Goal: Task Accomplishment & Management: Manage account settings

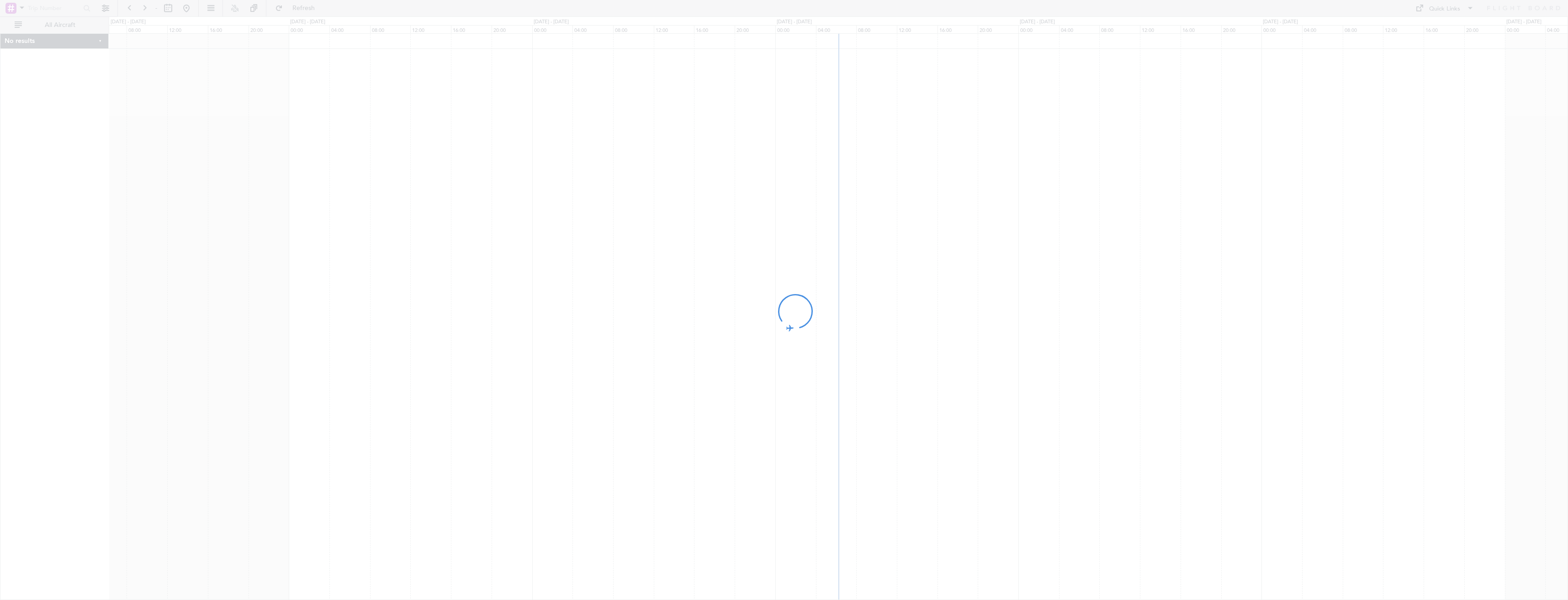
drag, startPoint x: 830, startPoint y: 284, endPoint x: 508, endPoint y: 276, distance: 322.1
click at [516, 278] on div at bounding box center [784, 300] width 1568 height 600
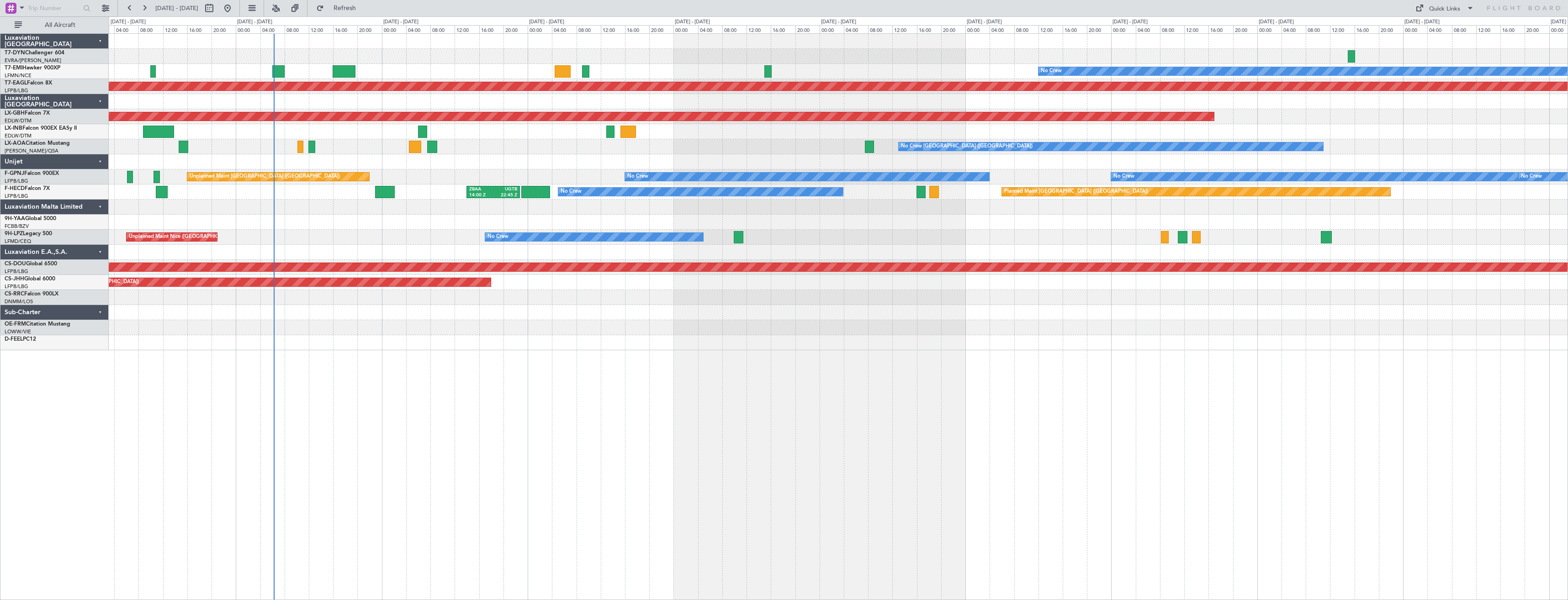
click at [508, 401] on div "No Crew Planned Maint [GEOGRAPHIC_DATA] (Al Maktoum Intl) Planned Maint Nurnber…" at bounding box center [837, 316] width 1459 height 566
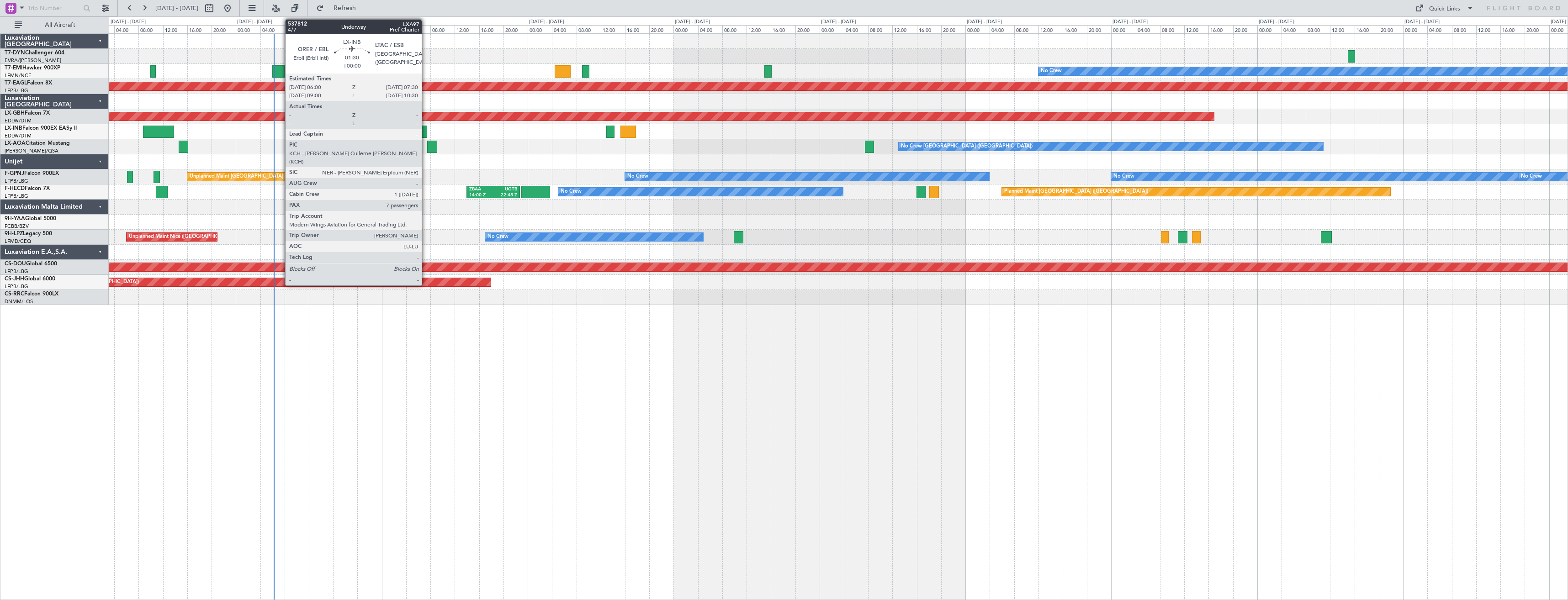
click at [426, 132] on div at bounding box center [423, 132] width 9 height 12
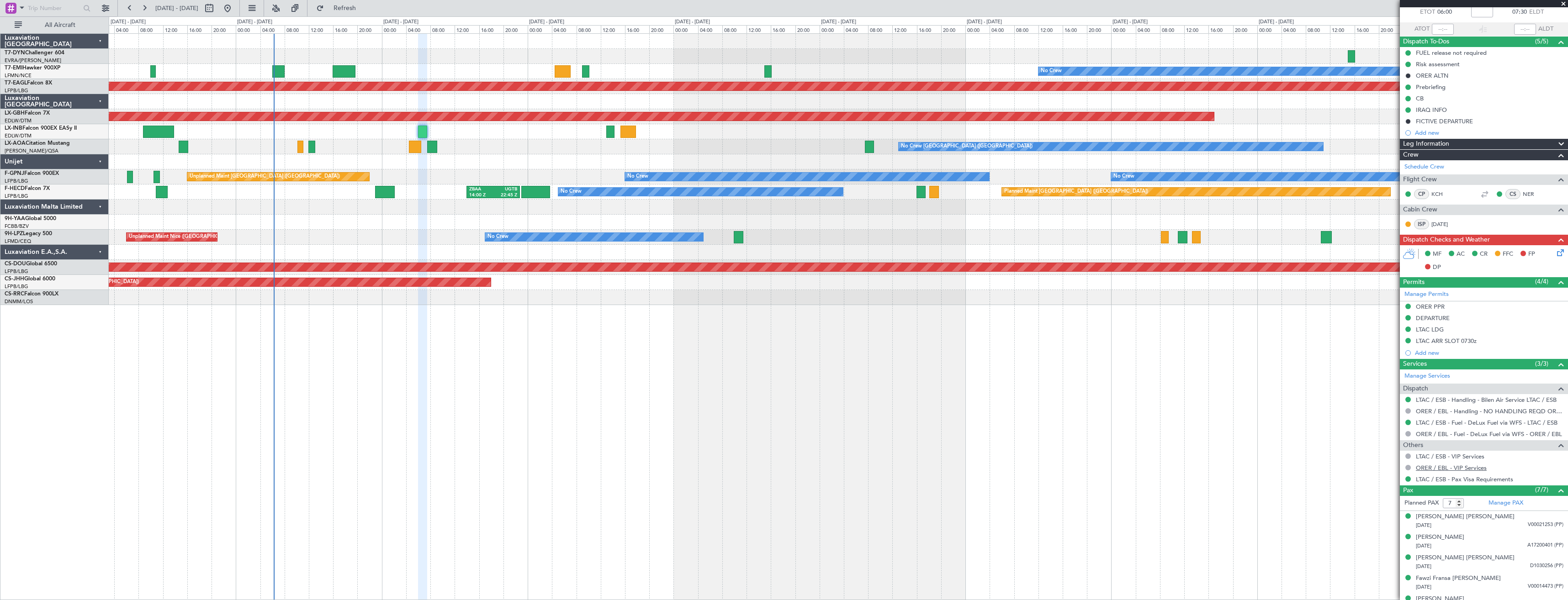
scroll to position [108, 0]
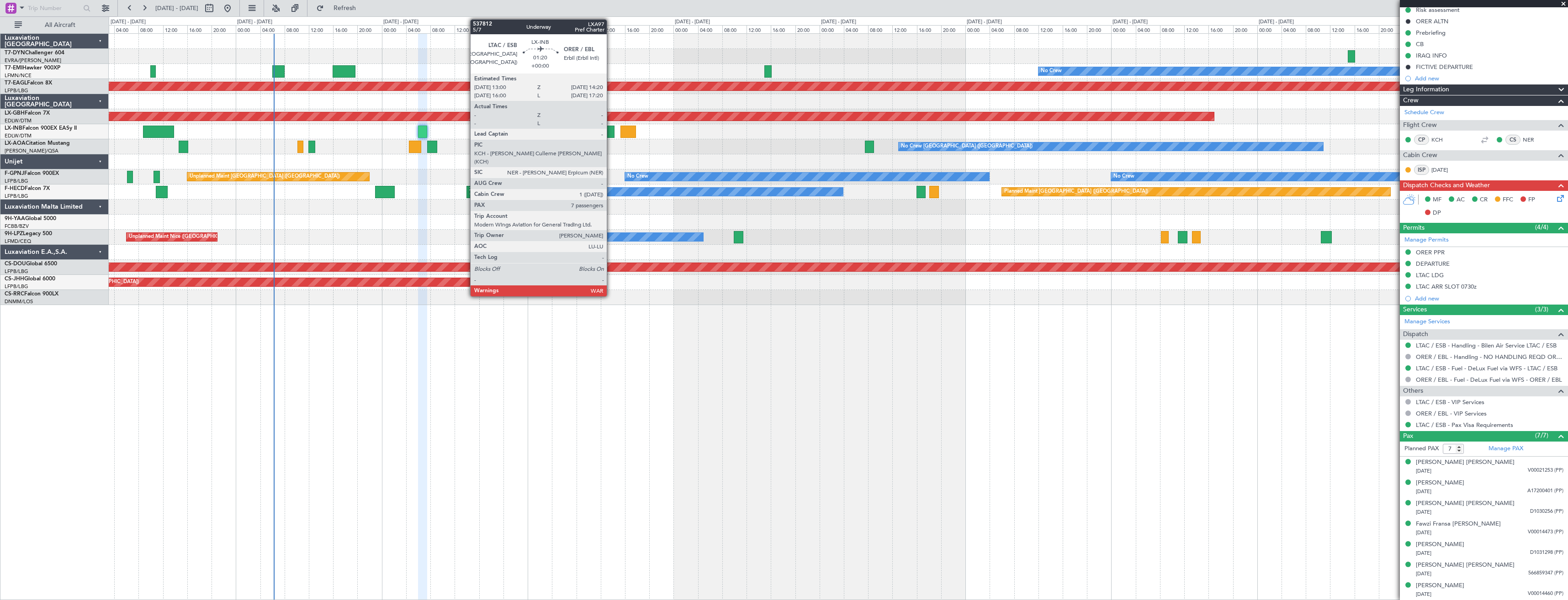
click at [611, 132] on div at bounding box center [610, 132] width 9 height 12
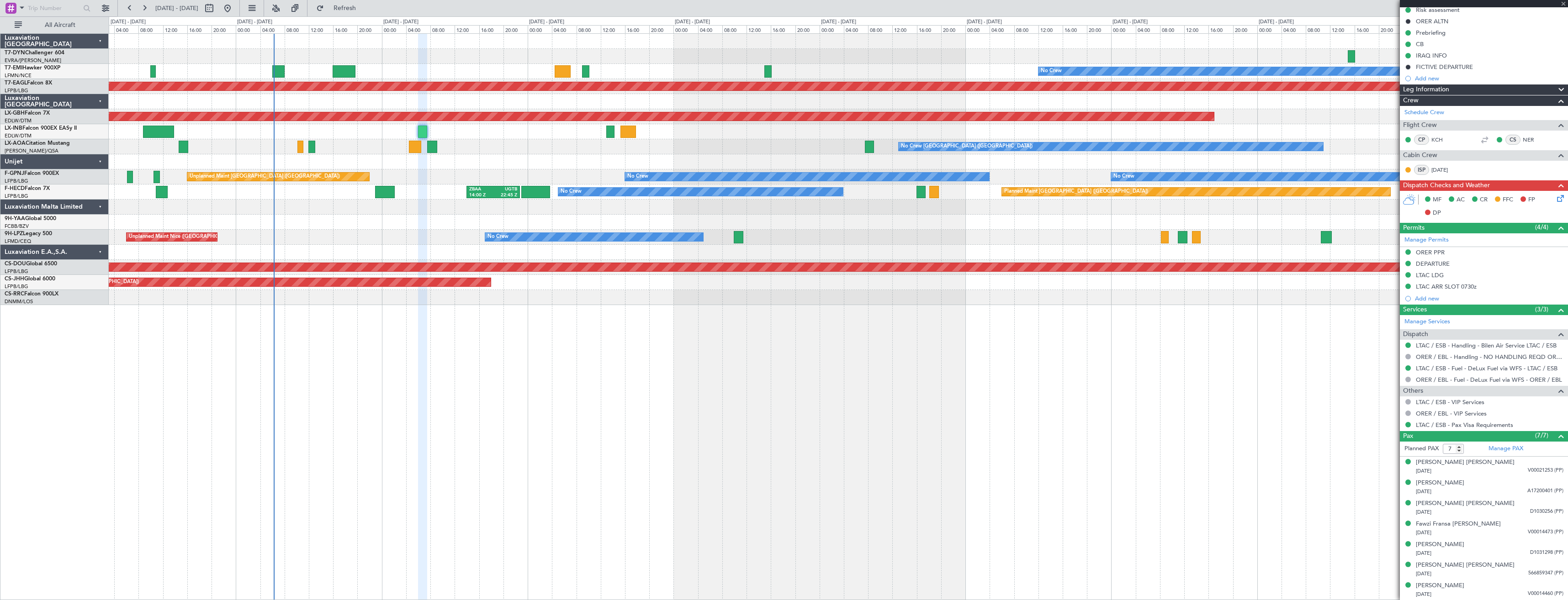
scroll to position [0, 0]
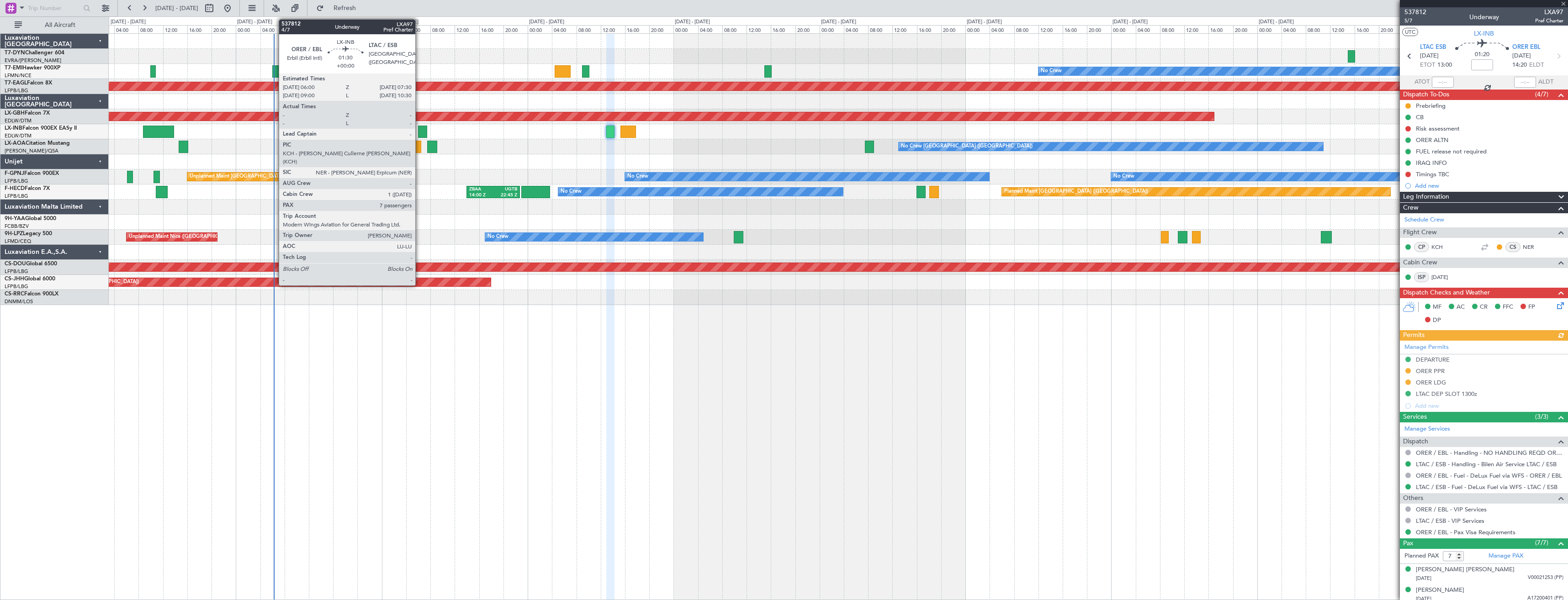
click at [419, 132] on div at bounding box center [423, 132] width 9 height 12
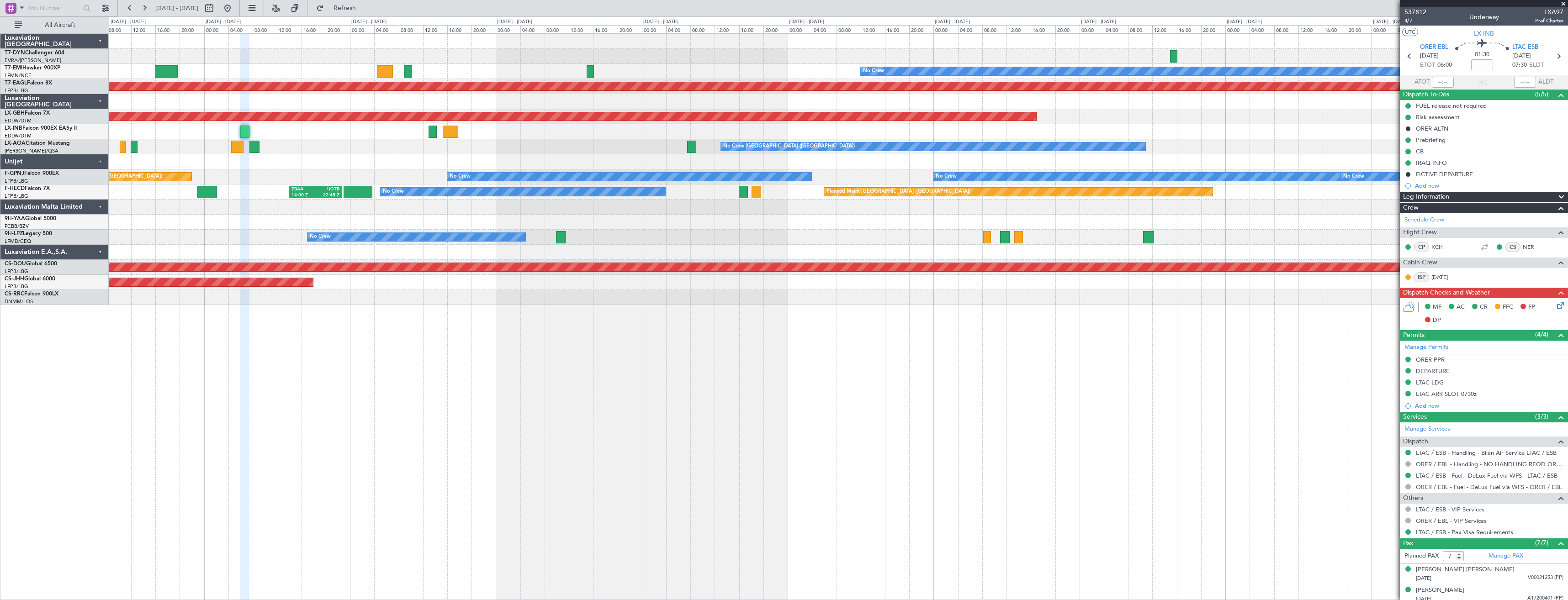
click at [253, 67] on div "No Crew Planned Maint [GEOGRAPHIC_DATA] (Al Maktoum Intl) Planned Maint Nurnber…" at bounding box center [837, 169] width 1459 height 271
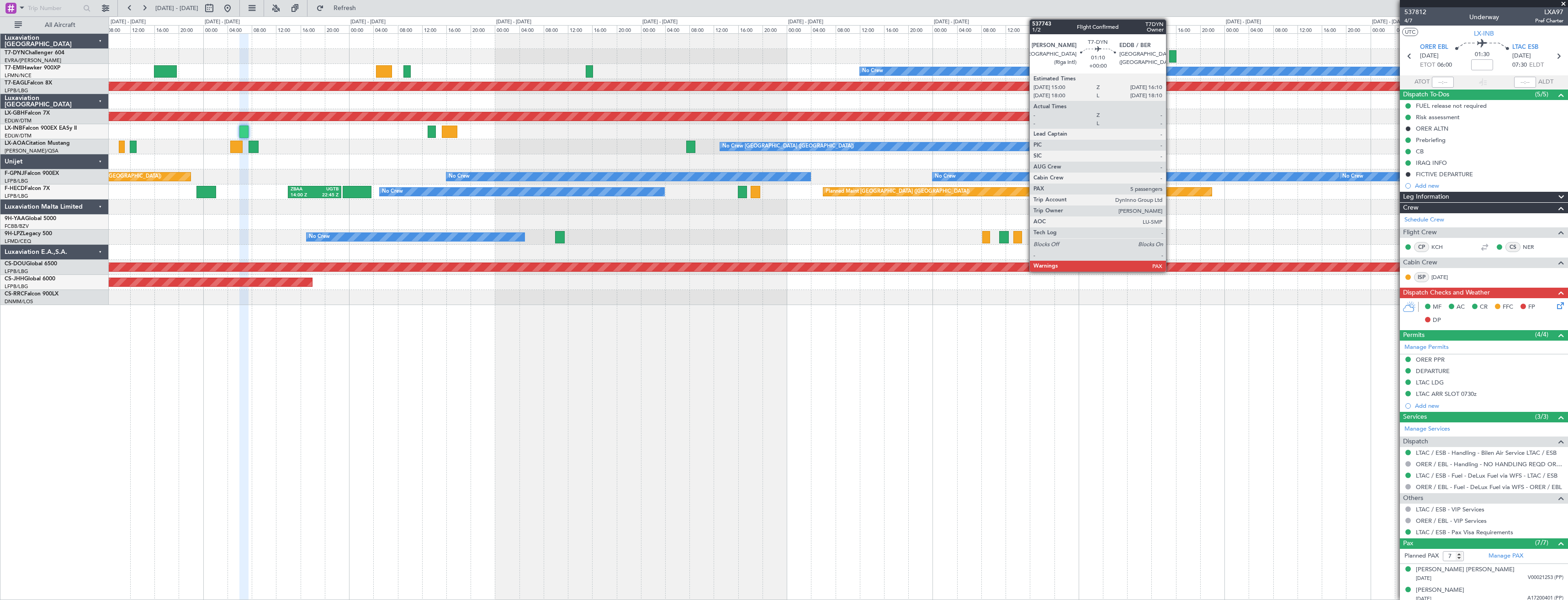
click at [1170, 58] on div at bounding box center [1172, 56] width 7 height 12
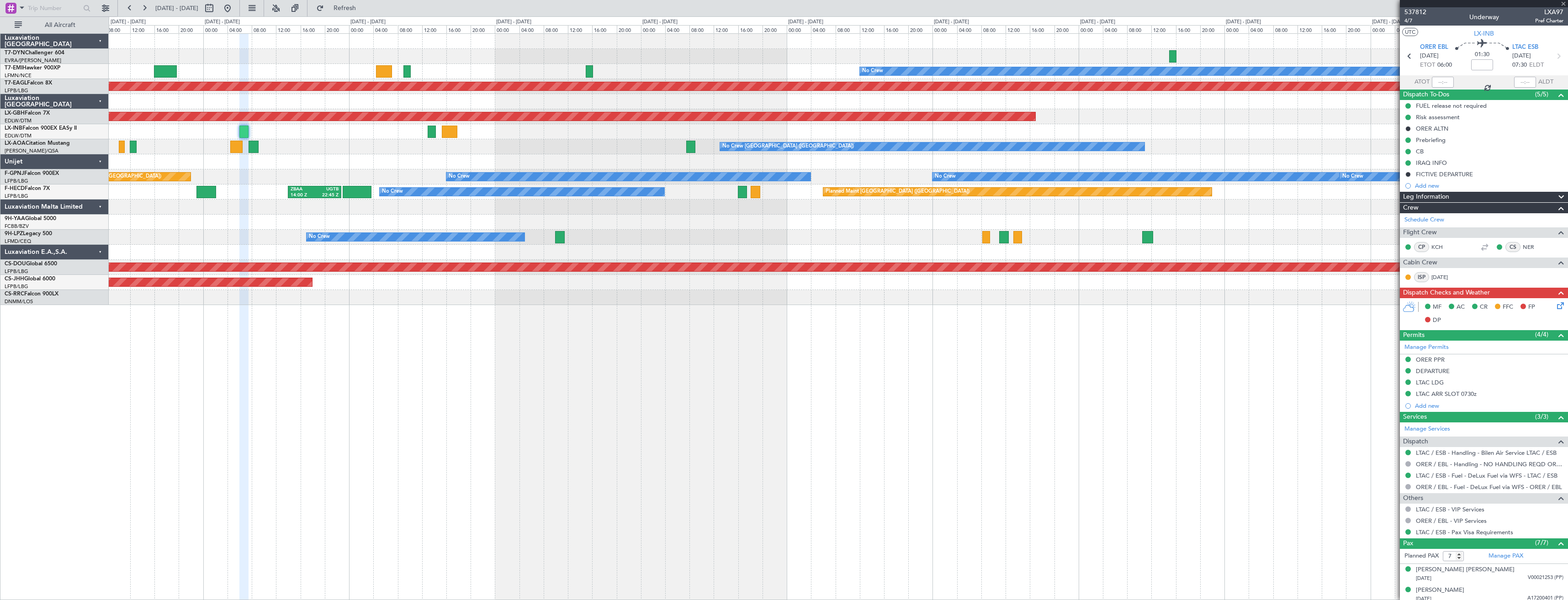
type input "5"
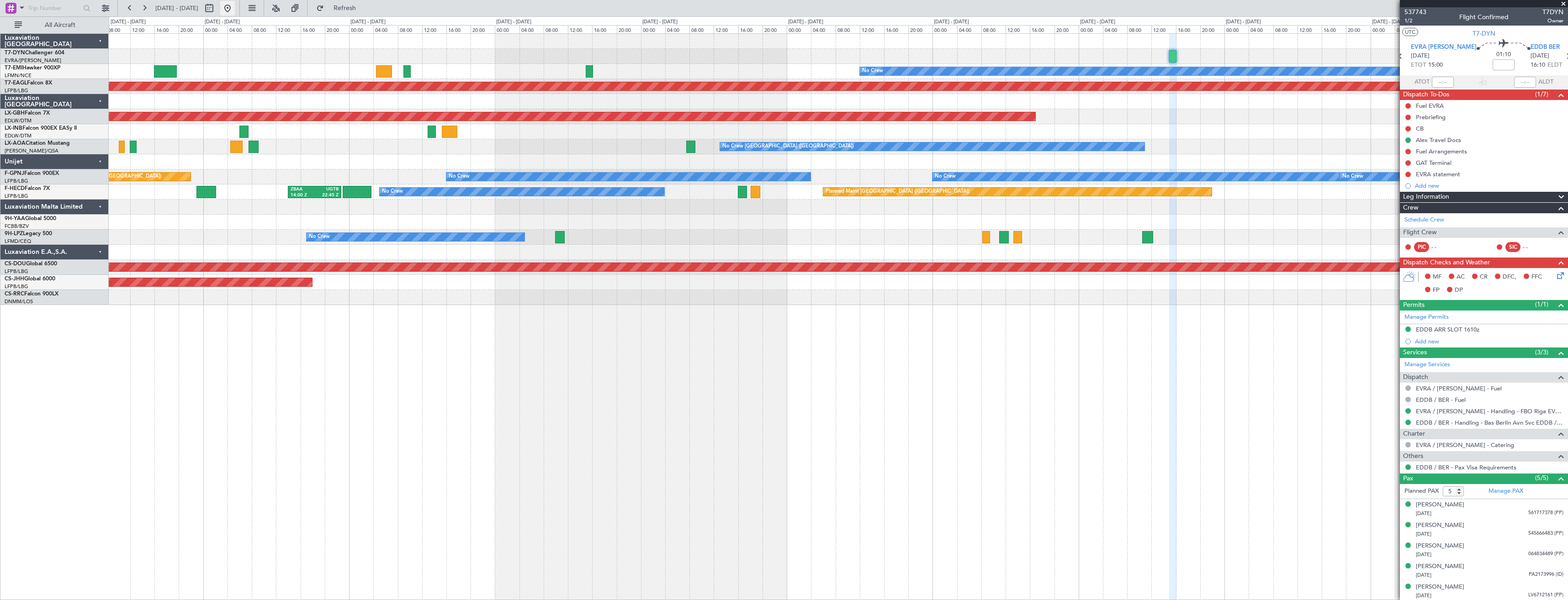
click at [235, 5] on button at bounding box center [227, 8] width 15 height 15
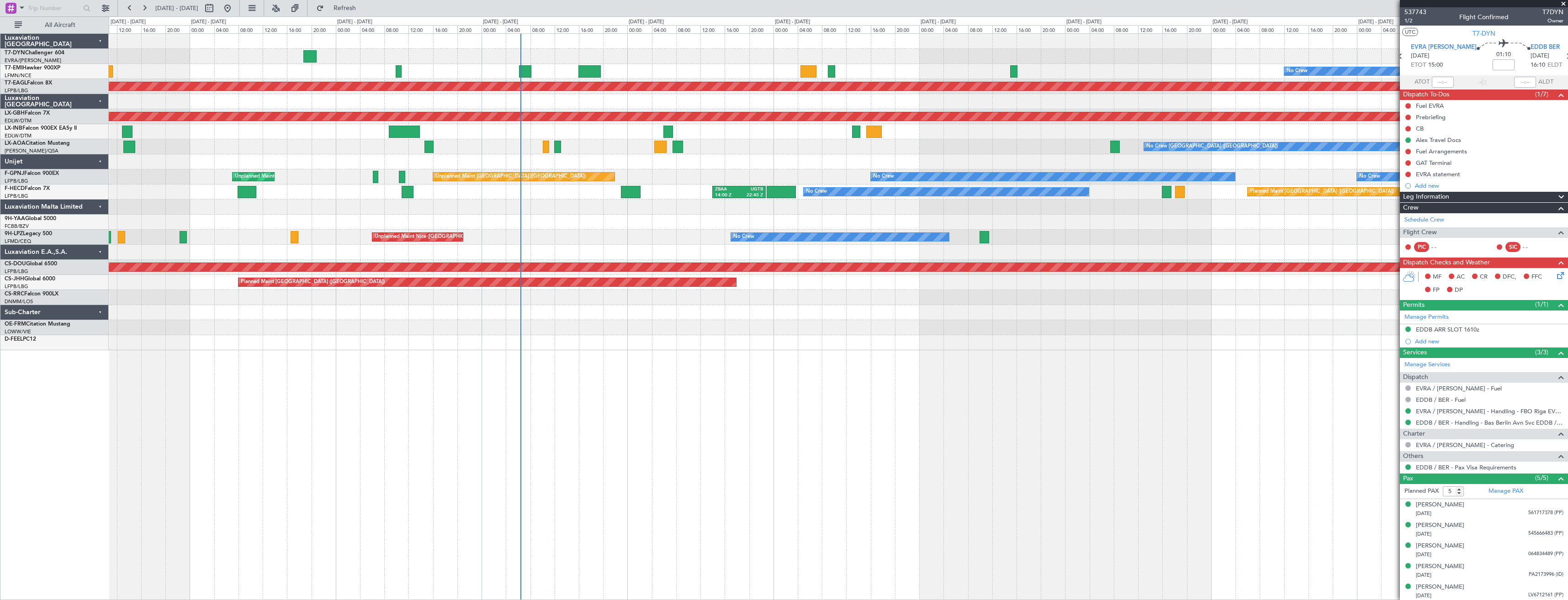
click at [577, 352] on div "No Crew Planned Maint [GEOGRAPHIC_DATA] (Al Maktoum Intl) Planned Maint Nurnber…" at bounding box center [837, 316] width 1459 height 566
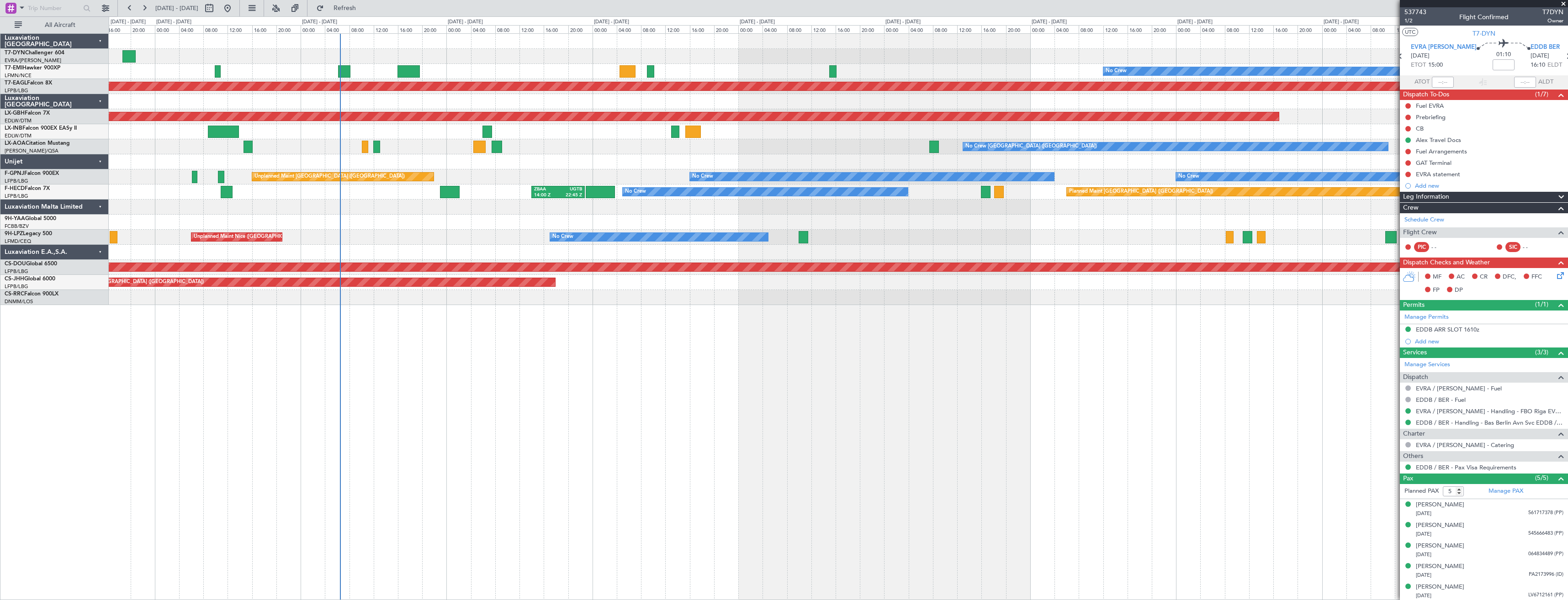
click at [423, 413] on div "No Crew Planned Maint [GEOGRAPHIC_DATA] (Al Maktoum Intl) Planned Maint Nurnber…" at bounding box center [837, 316] width 1459 height 566
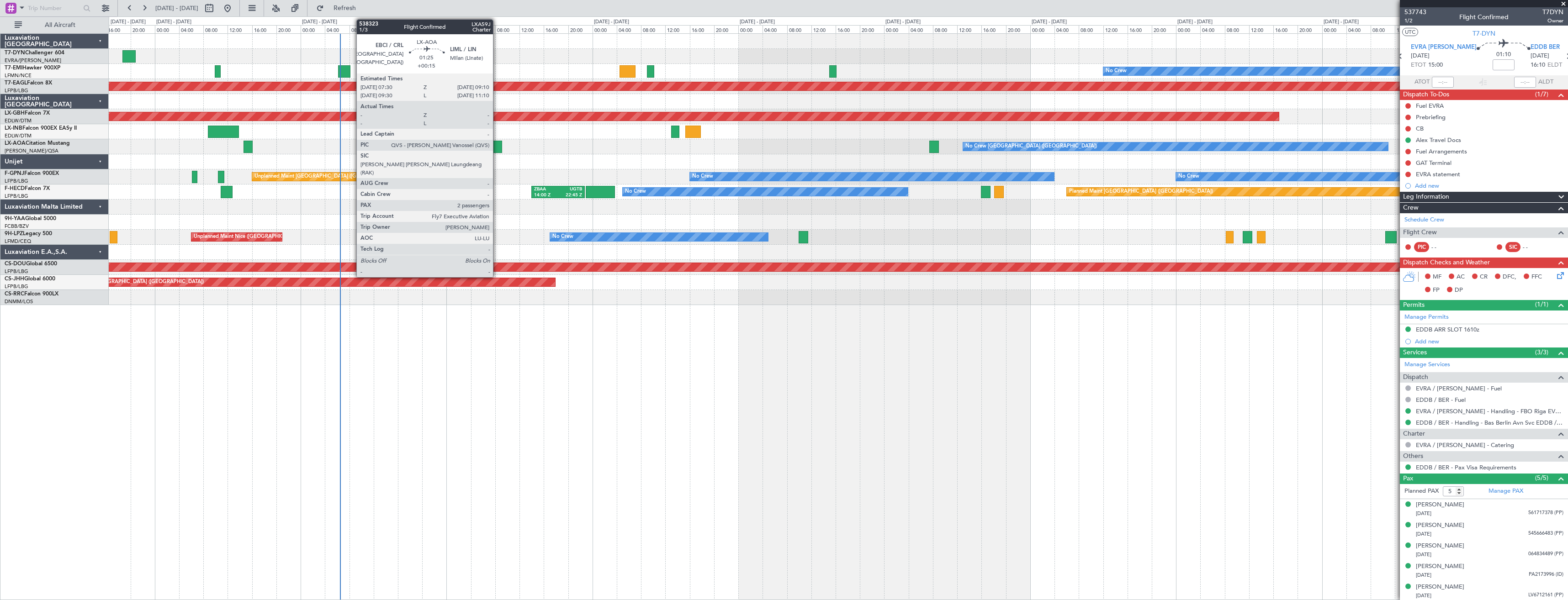
click at [497, 143] on div at bounding box center [496, 146] width 10 height 12
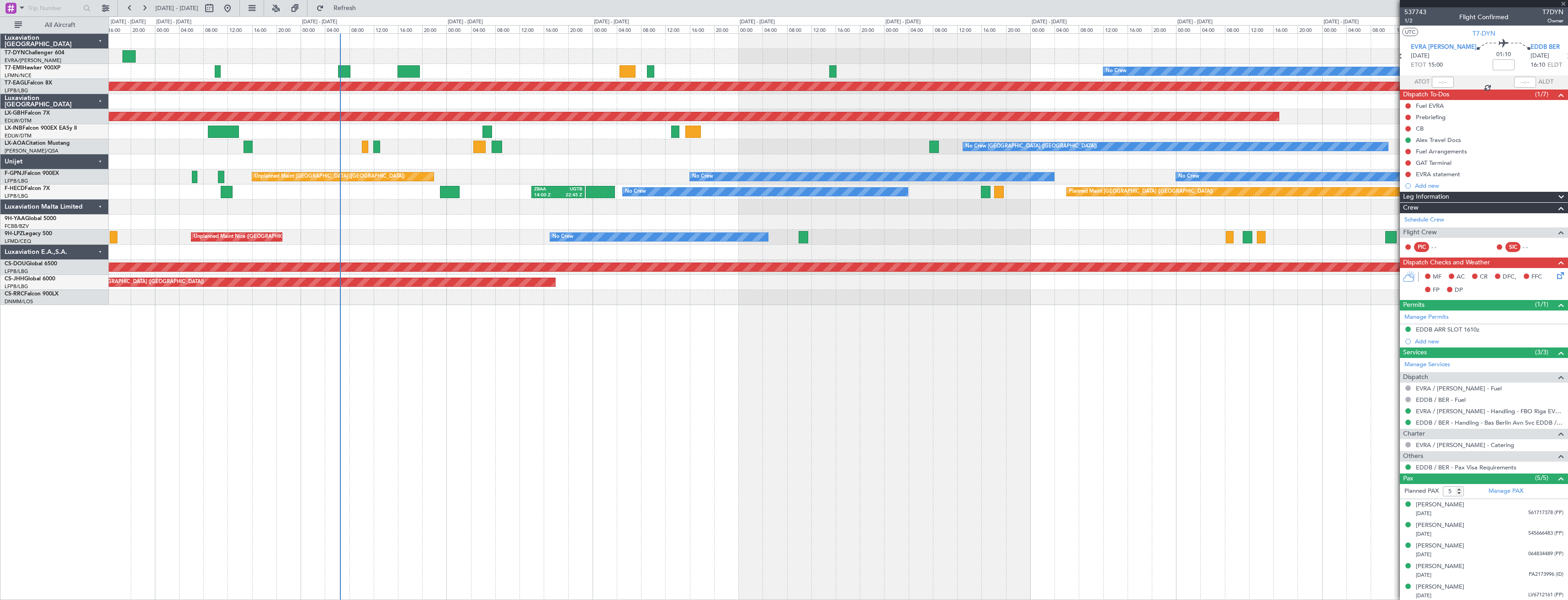
type input "+00:15"
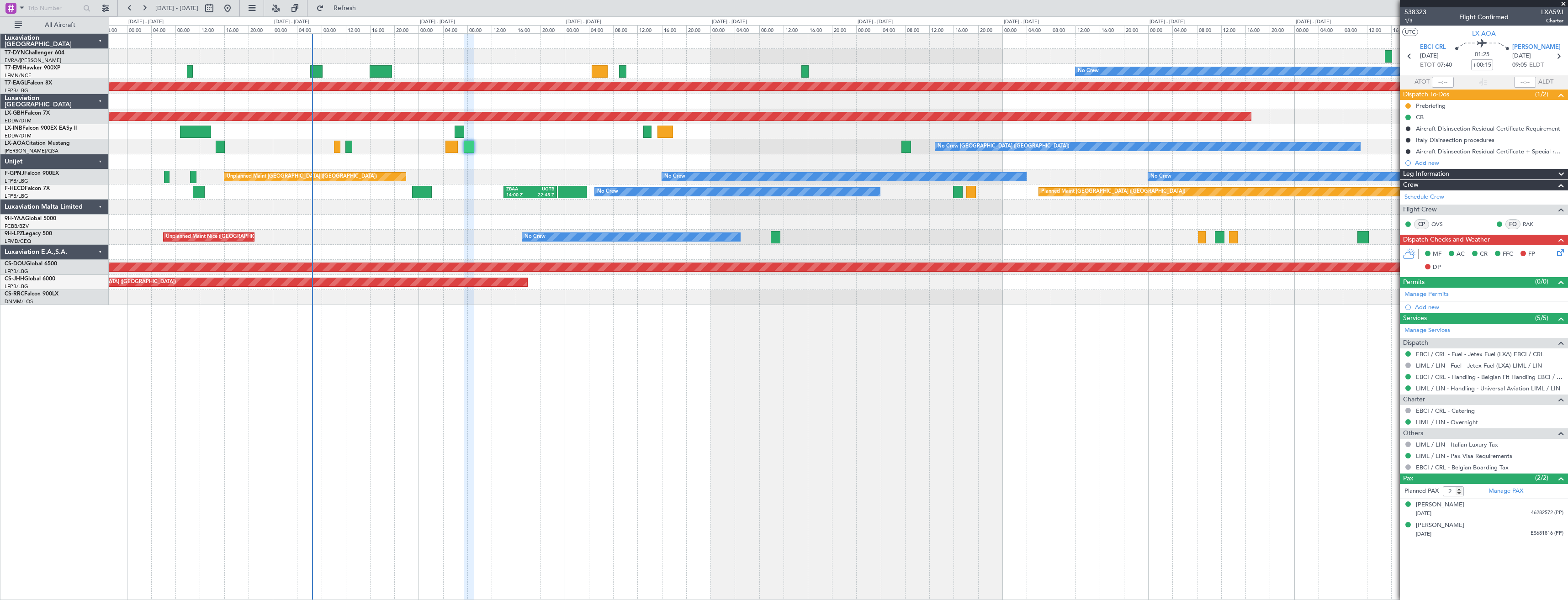
click at [523, 367] on div "No Crew Planned Maint [GEOGRAPHIC_DATA] (Al Maktoum Intl) Planned Maint Nurnber…" at bounding box center [837, 316] width 1459 height 566
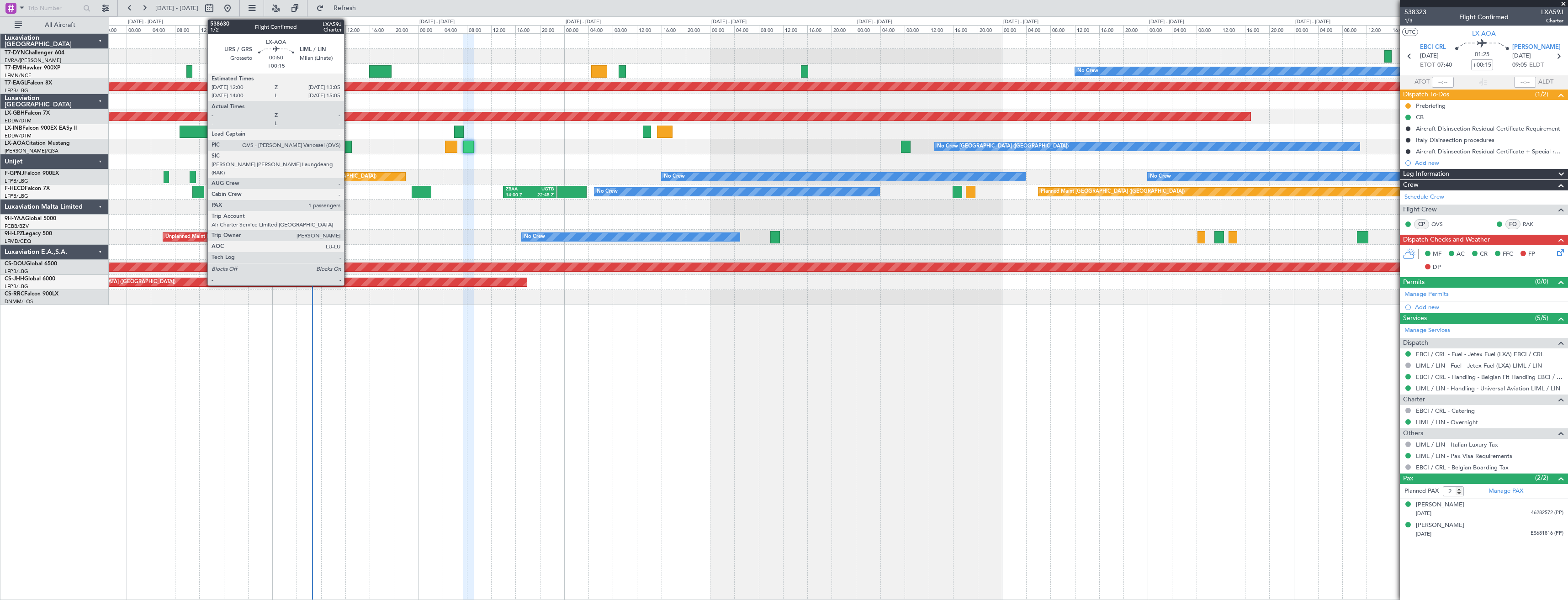
click at [348, 146] on div at bounding box center [348, 146] width 7 height 12
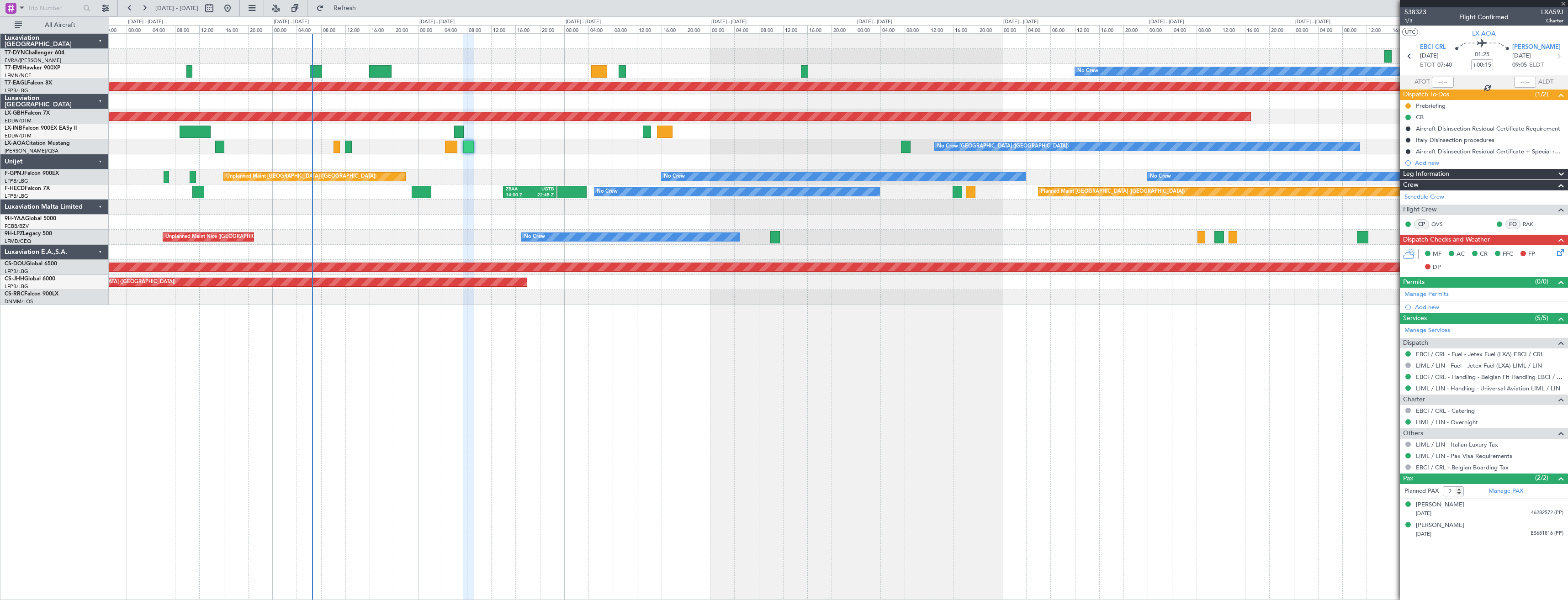
type input "1"
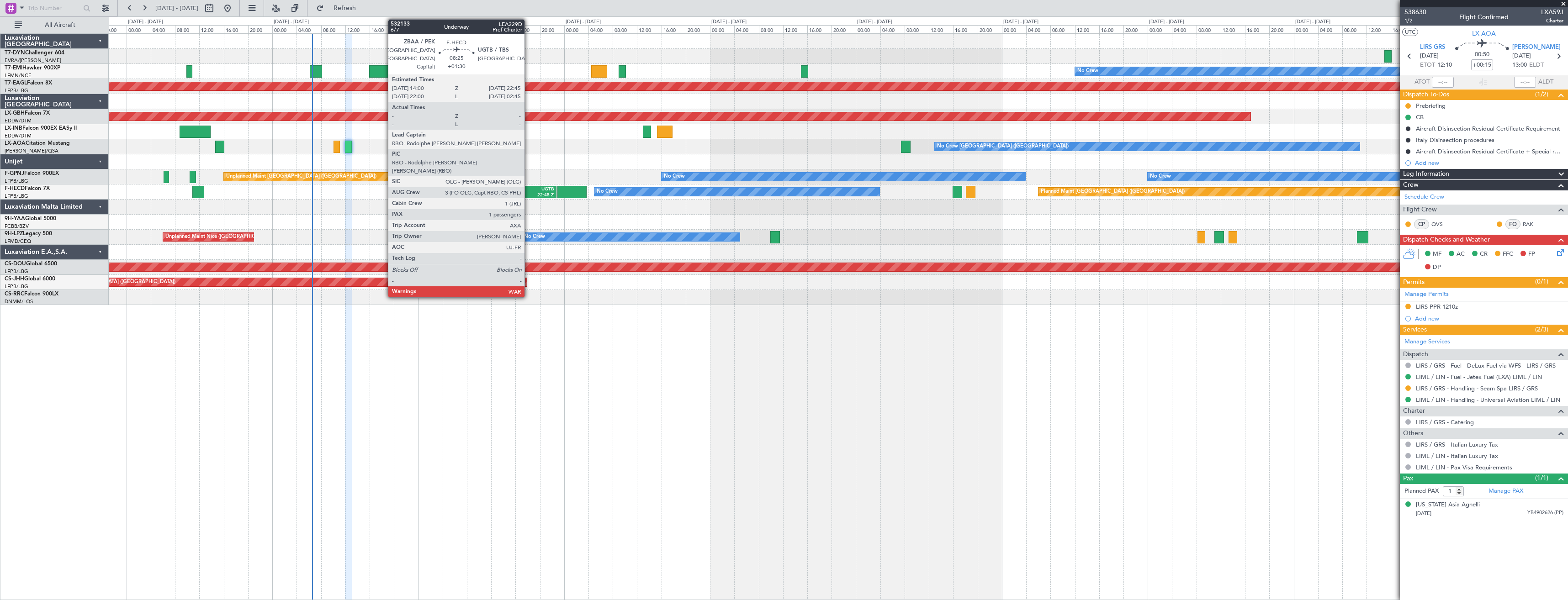
click at [529, 193] on div "14:00 Z" at bounding box center [518, 196] width 23 height 6
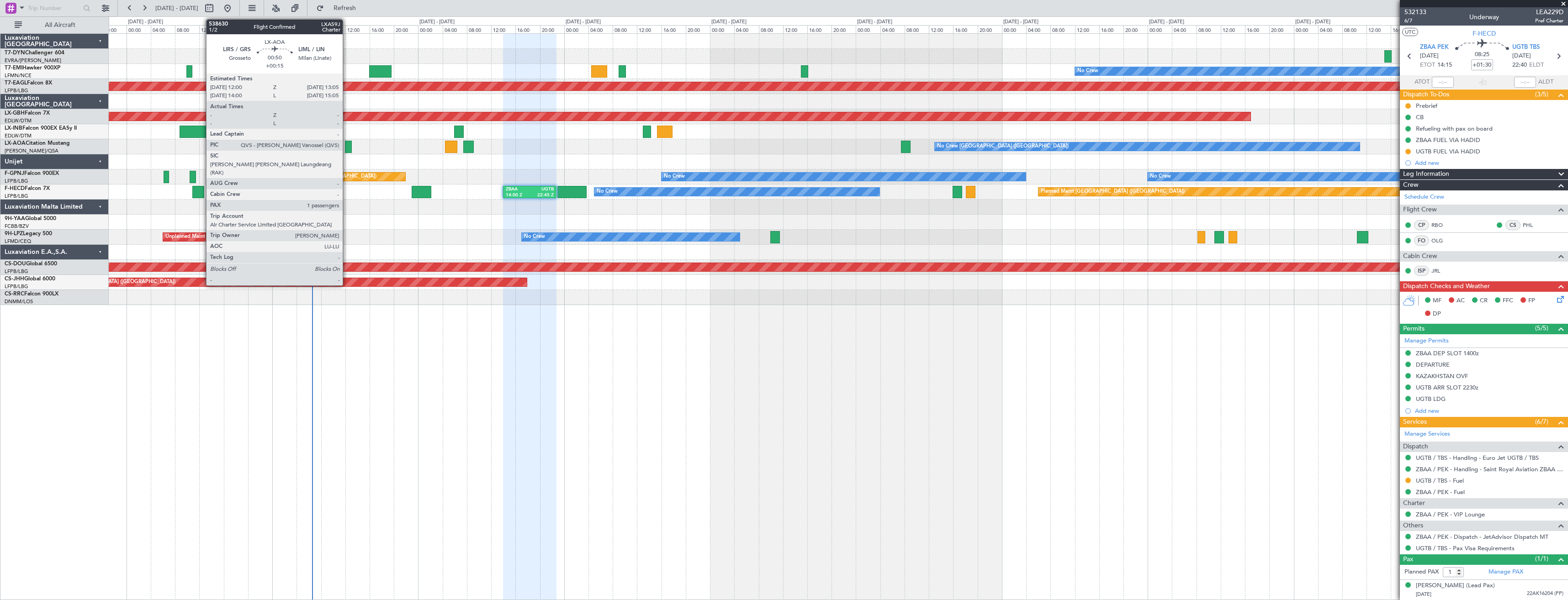
click at [347, 150] on div at bounding box center [348, 146] width 7 height 12
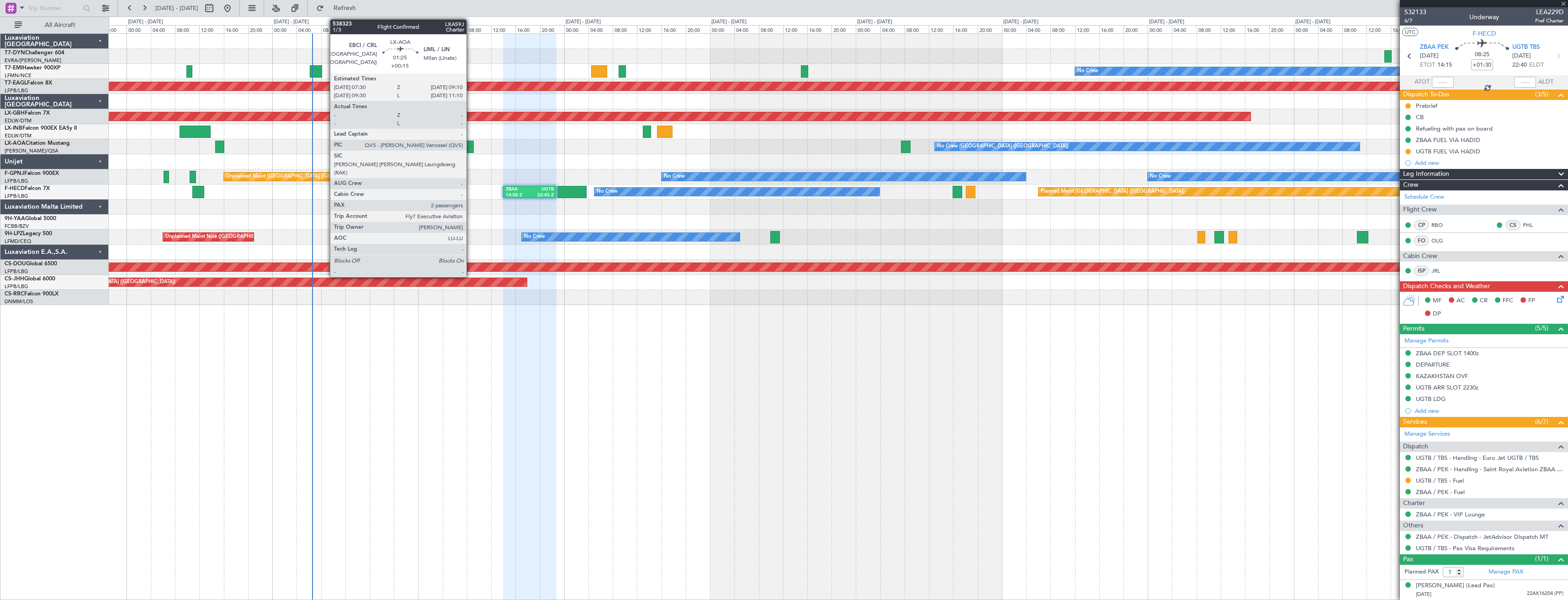
type input "+00:15"
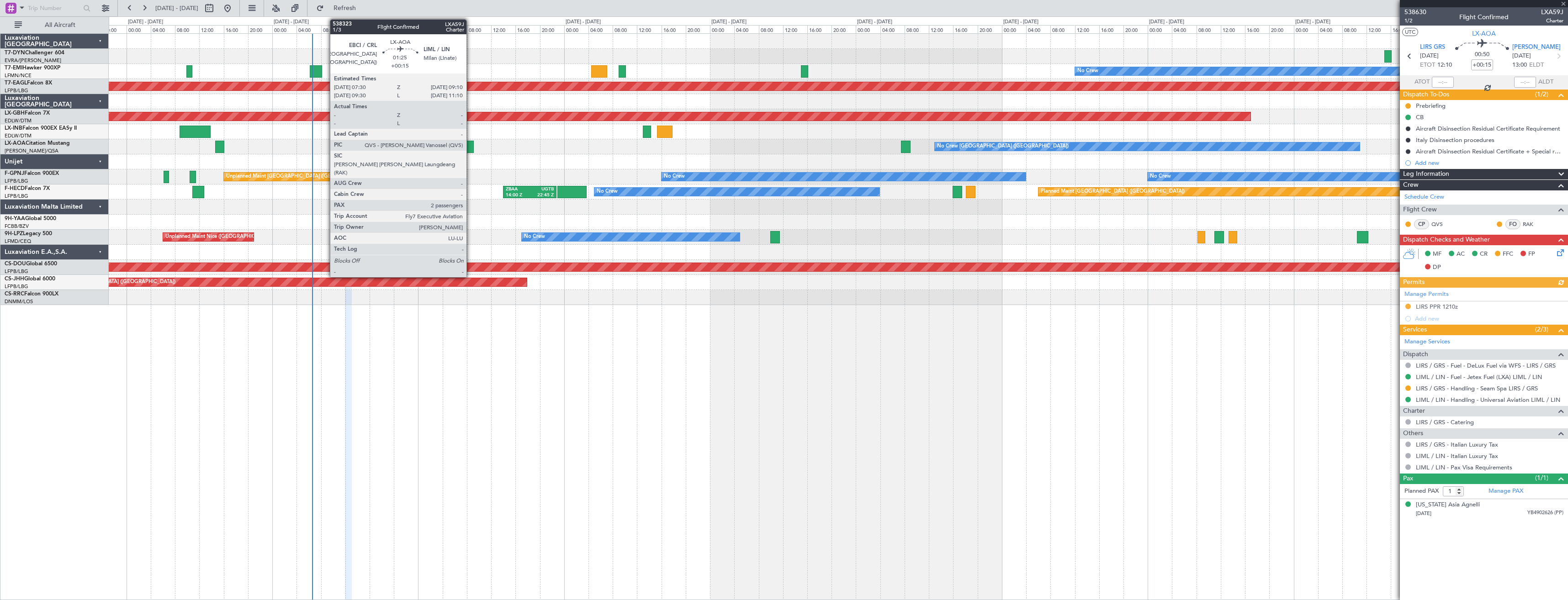
click at [470, 148] on div at bounding box center [468, 146] width 10 height 12
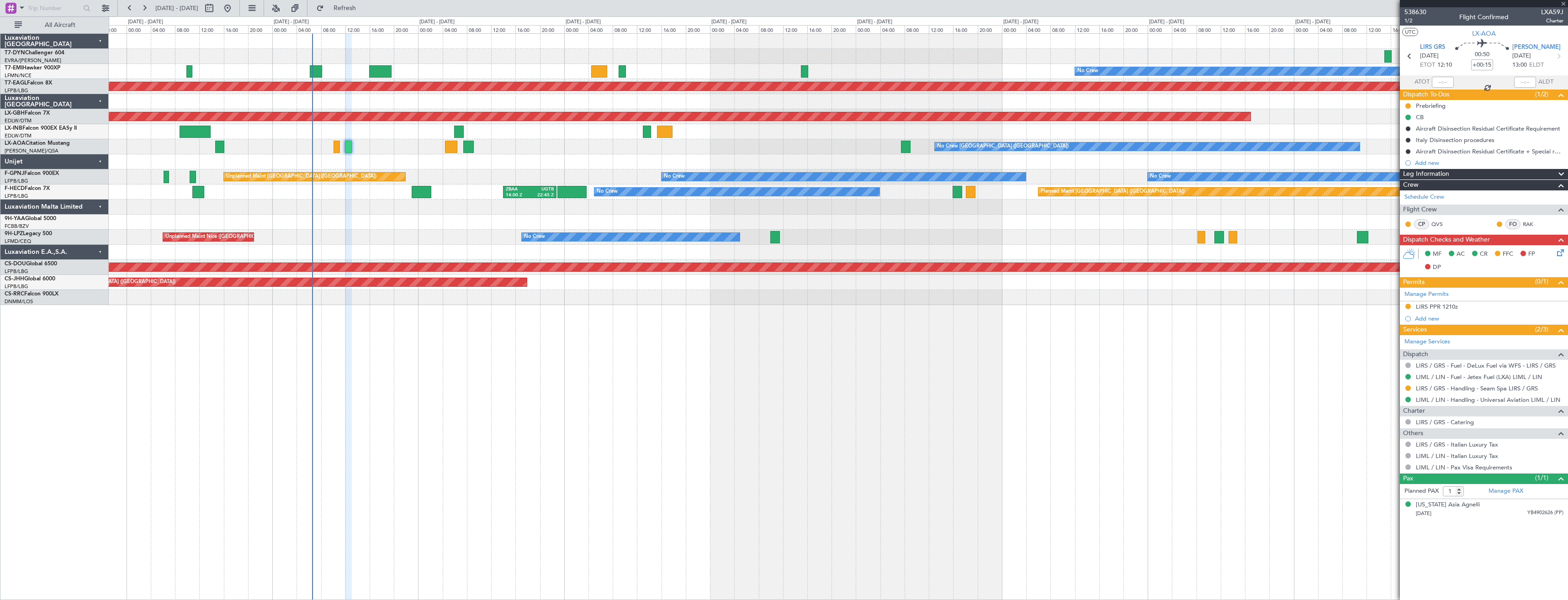
type input "2"
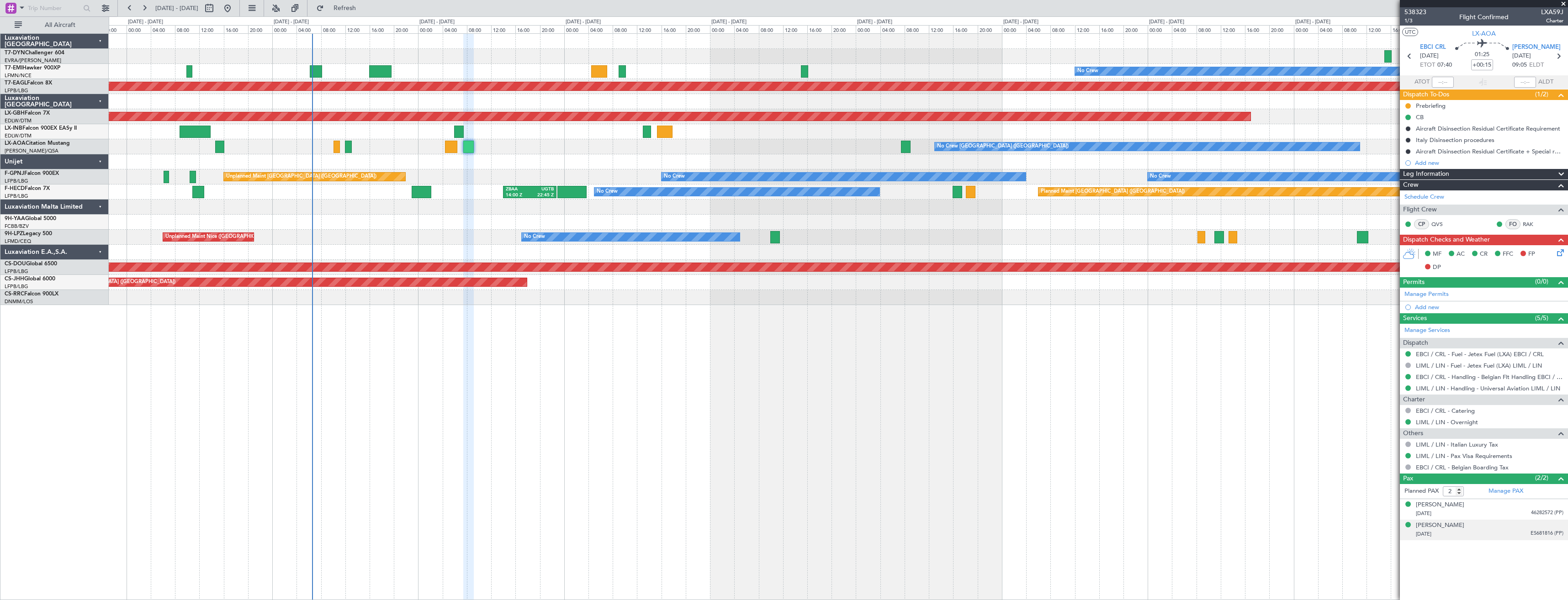
click at [1501, 531] on div "[DATE] ES681816 (PP)" at bounding box center [1489, 535] width 147 height 9
click at [1492, 506] on div "[PERSON_NAME] [DATE] 46282572 (PP)" at bounding box center [1489, 509] width 147 height 18
click at [1452, 503] on div "[PERSON_NAME]" at bounding box center [1440, 505] width 48 height 9
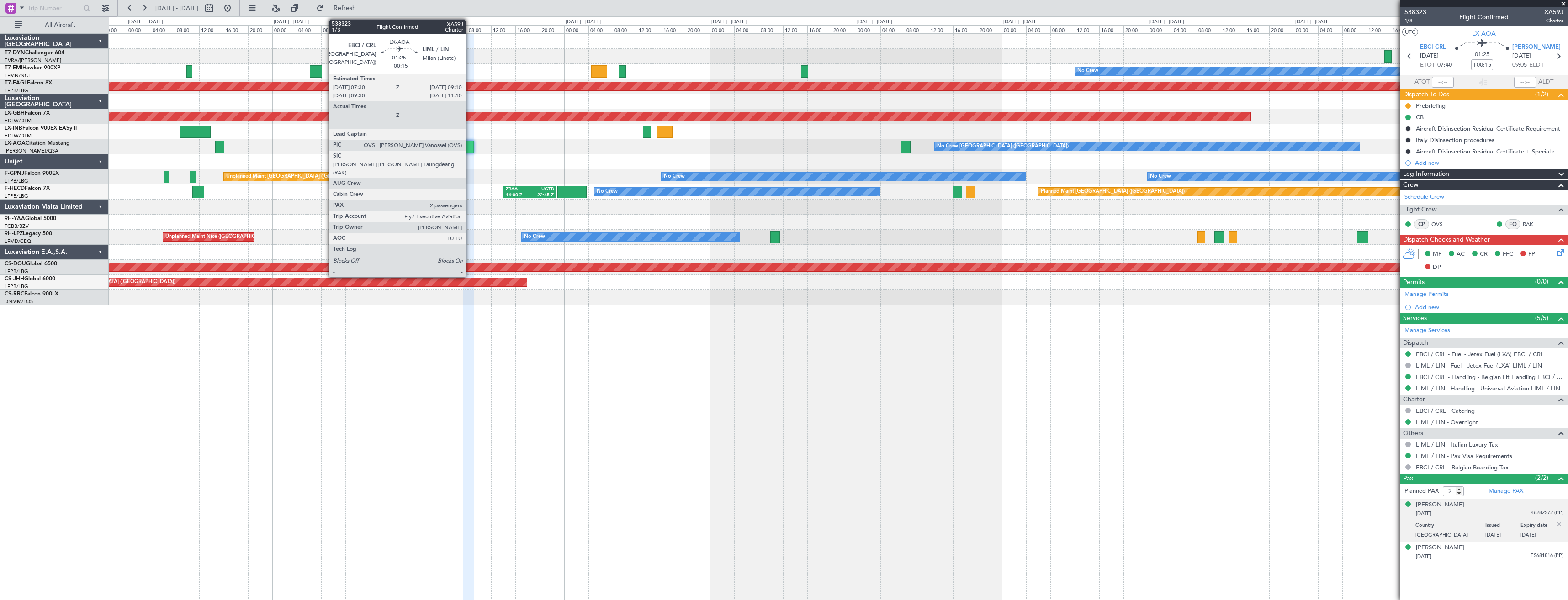
click at [469, 150] on div at bounding box center [468, 146] width 10 height 12
click at [472, 145] on div at bounding box center [468, 146] width 10 height 12
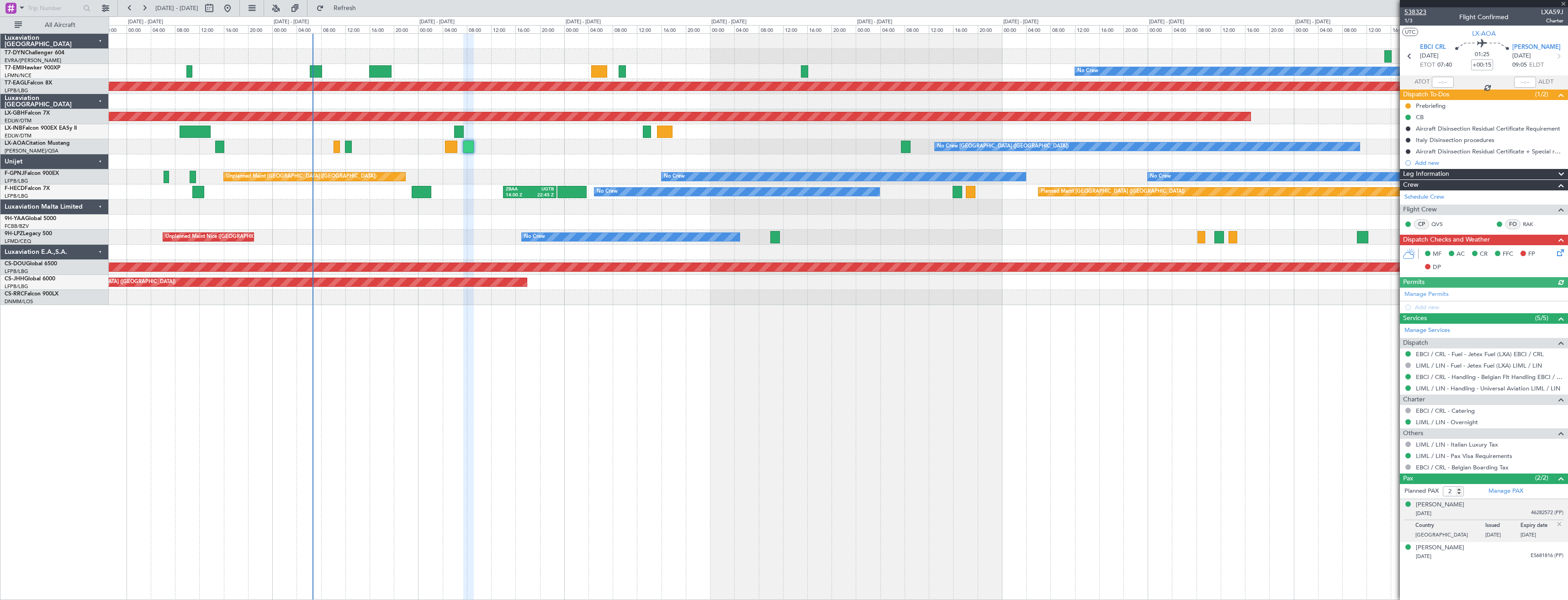
click at [1424, 15] on span "538323" at bounding box center [1415, 12] width 22 height 9
